Goal: Information Seeking & Learning: Learn about a topic

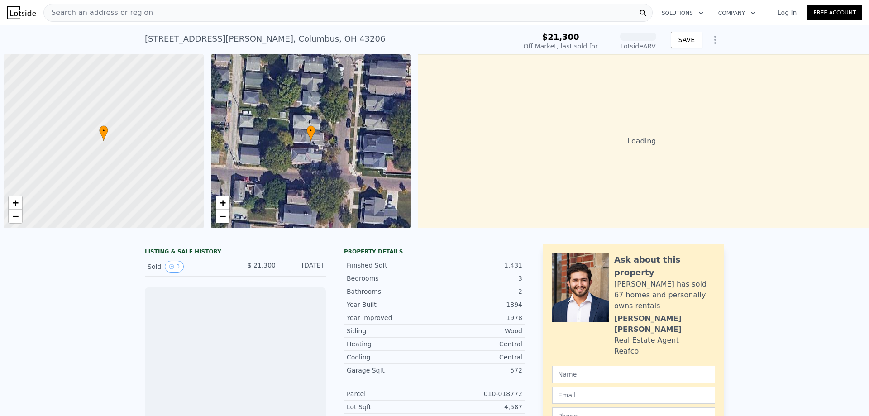
scroll to position [0, 4]
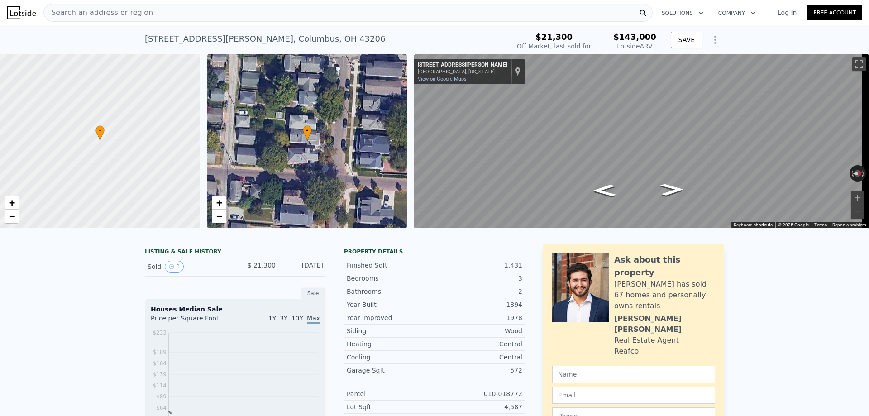
click at [208, 15] on div "Search an address or region" at bounding box center [348, 13] width 610 height 18
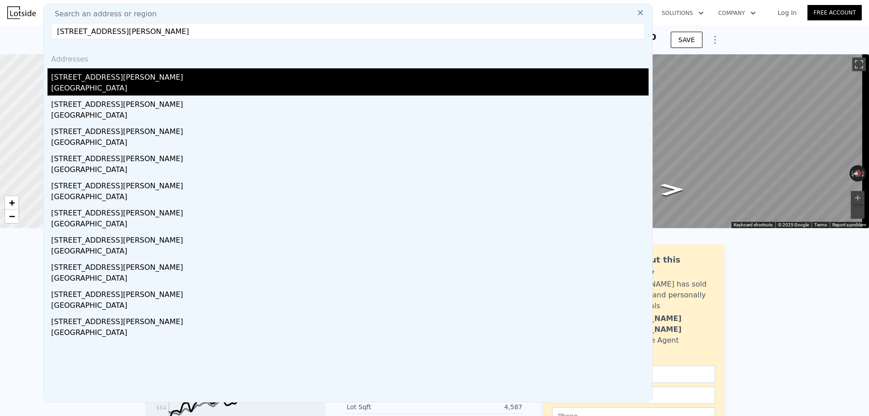
type input "[STREET_ADDRESS][PERSON_NAME]"
click at [114, 76] on div "[STREET_ADDRESS][PERSON_NAME]" at bounding box center [350, 75] width 598 height 14
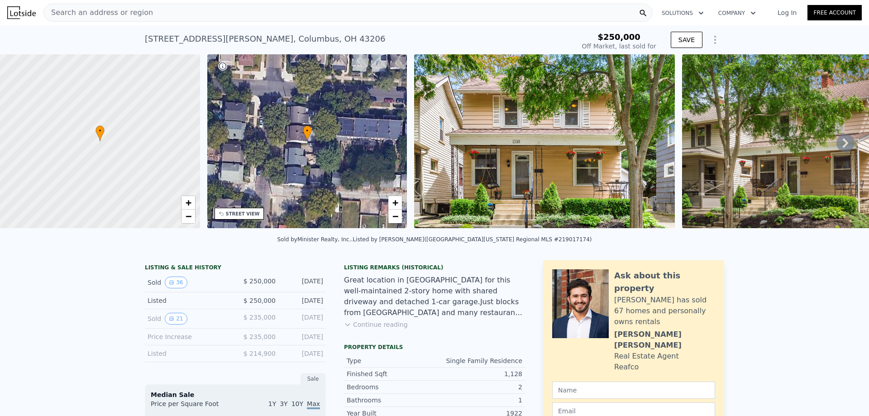
type input "-$ 267,467"
click at [176, 325] on button "21" at bounding box center [176, 319] width 22 height 12
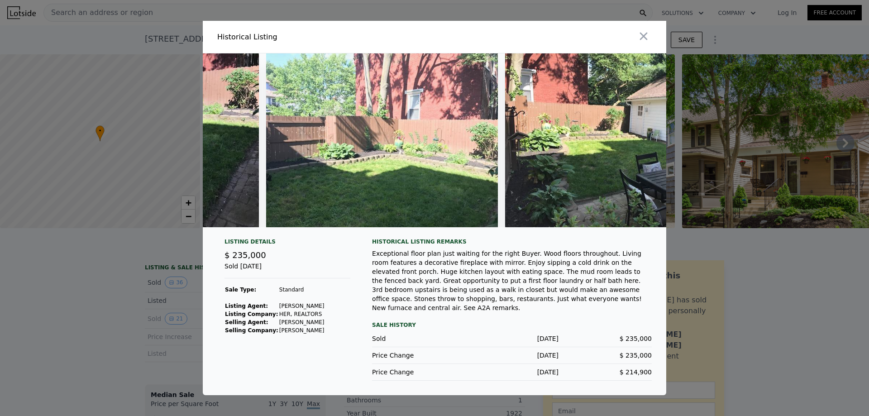
scroll to position [0, 4224]
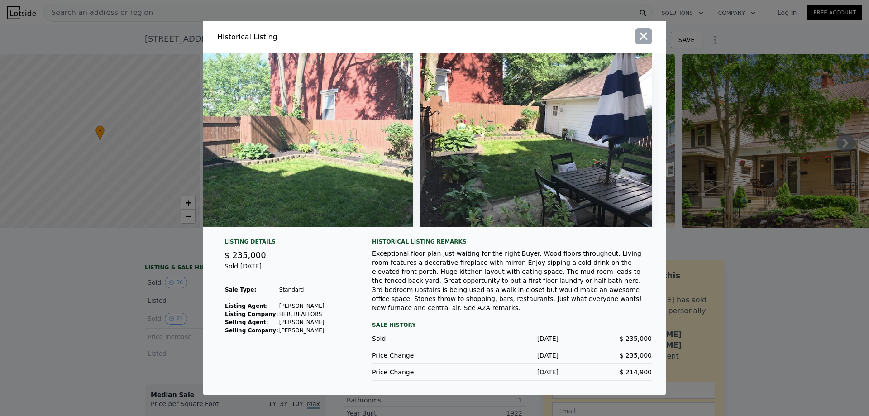
click at [641, 36] on icon "button" at bounding box center [644, 36] width 13 height 13
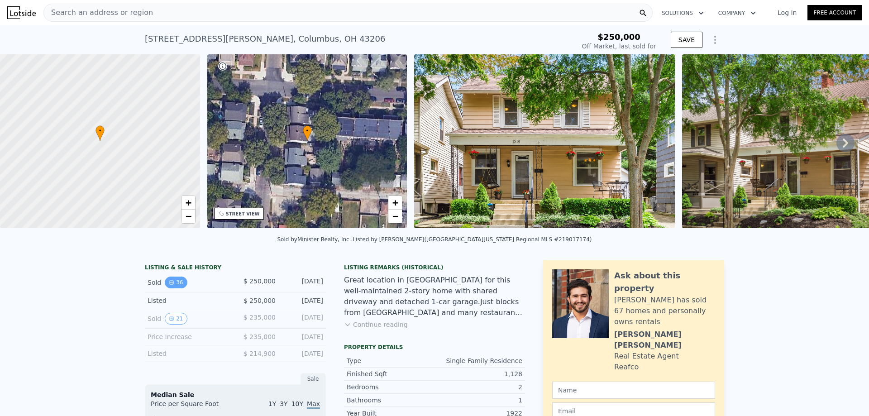
click at [173, 287] on button "36" at bounding box center [176, 283] width 22 height 12
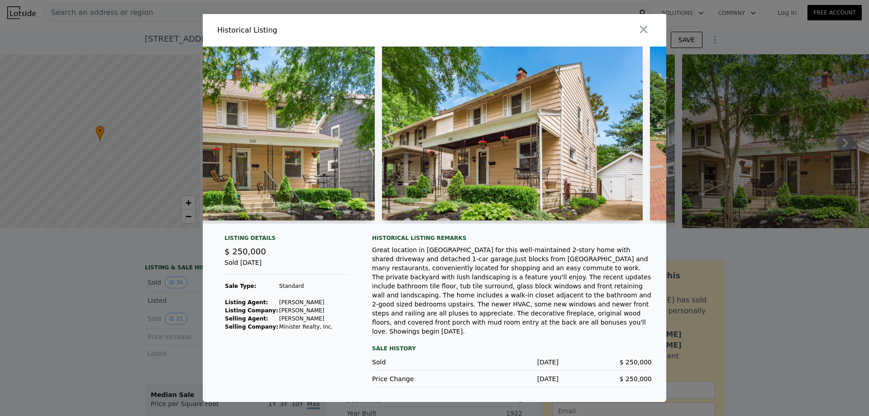
scroll to position [0, 7893]
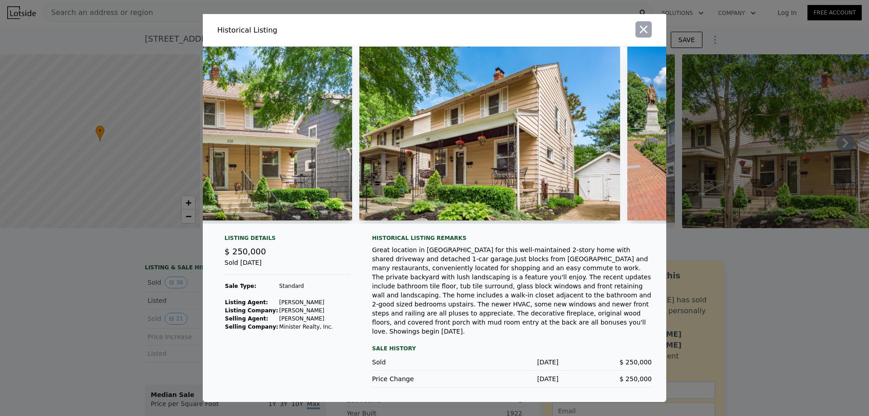
click at [644, 34] on icon "button" at bounding box center [644, 30] width 8 height 8
